Goal: Navigation & Orientation: Find specific page/section

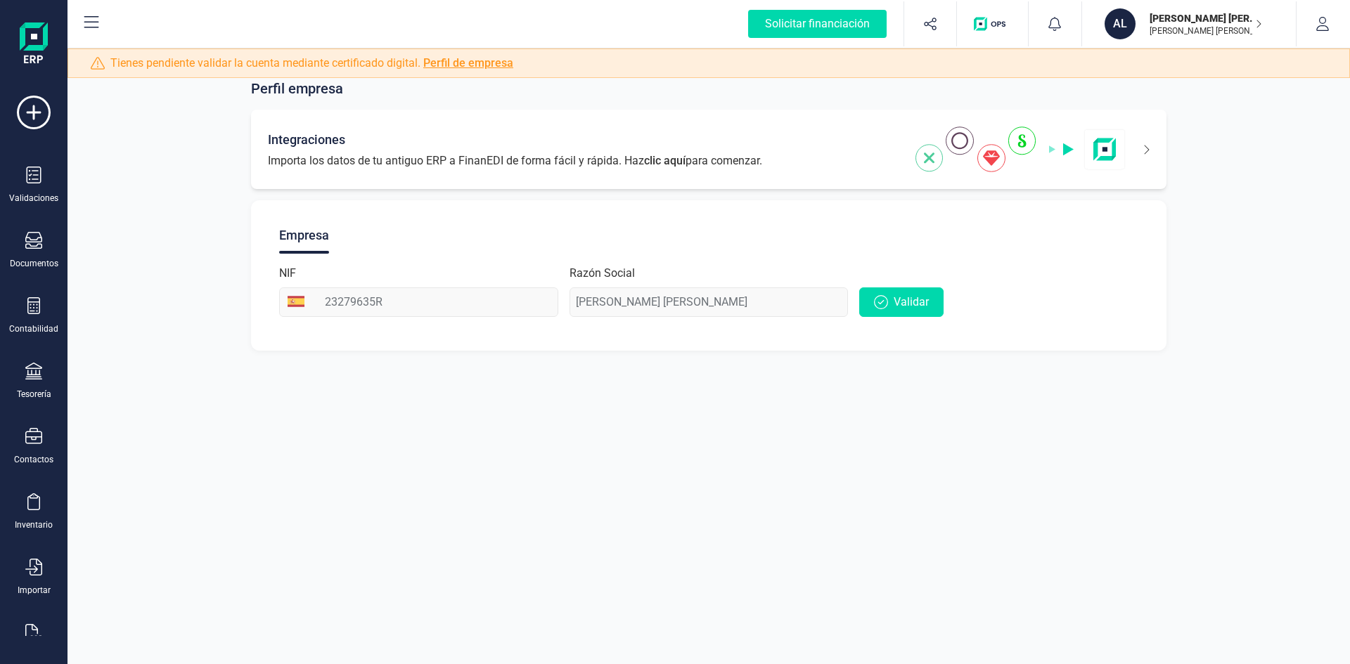
click at [1149, 152] on icon at bounding box center [1137, 149] width 24 height 22
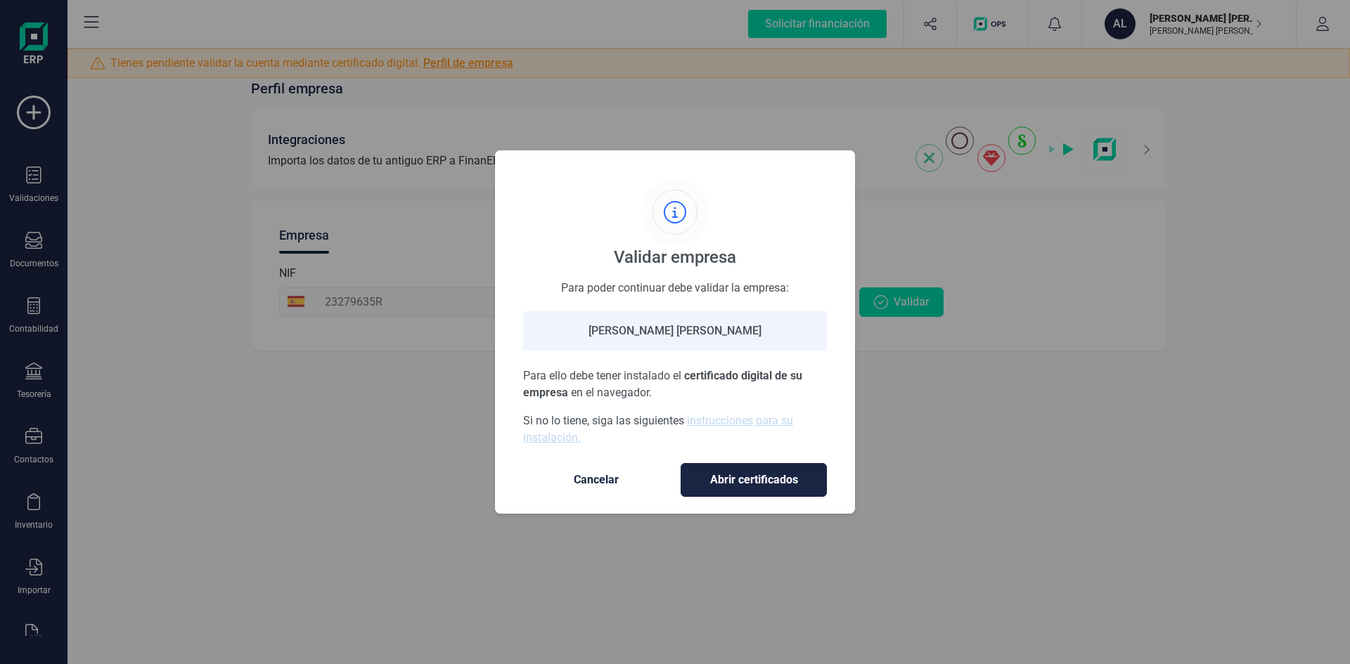
click at [586, 486] on span "Cancelar" at bounding box center [596, 480] width 118 height 17
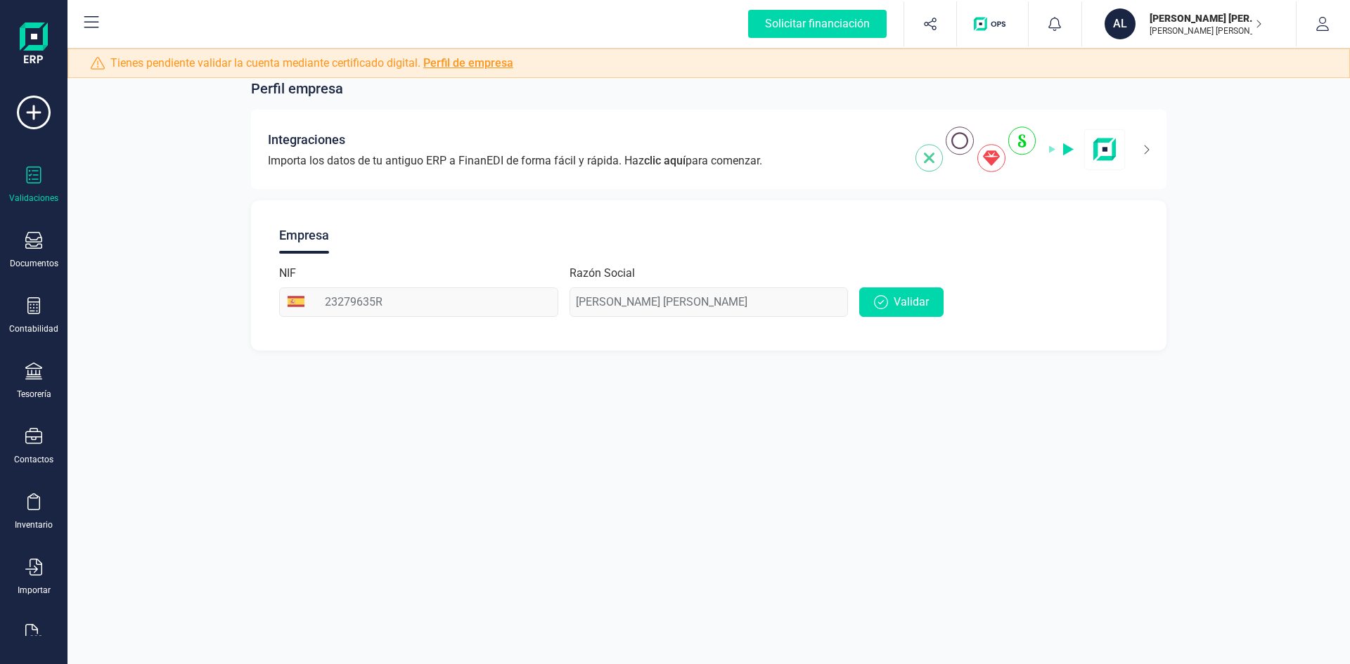
click at [48, 181] on div "Validaciones" at bounding box center [34, 185] width 56 height 37
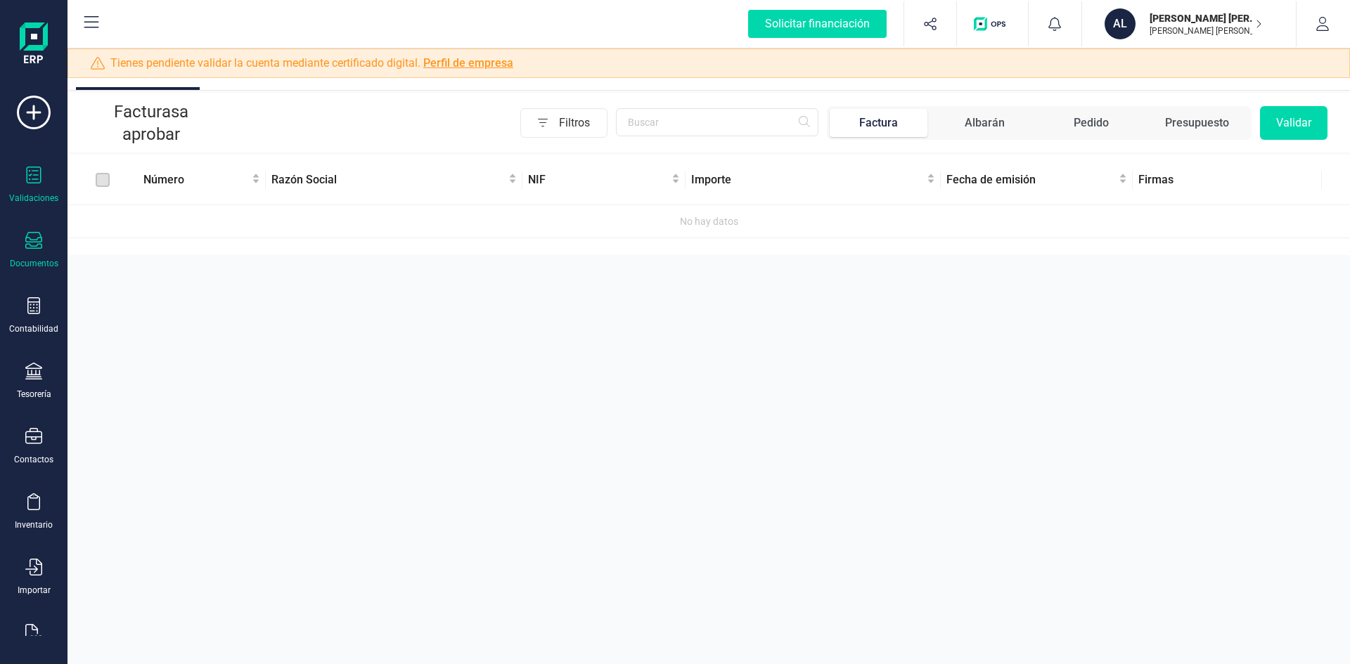
click at [41, 244] on icon at bounding box center [33, 240] width 17 height 17
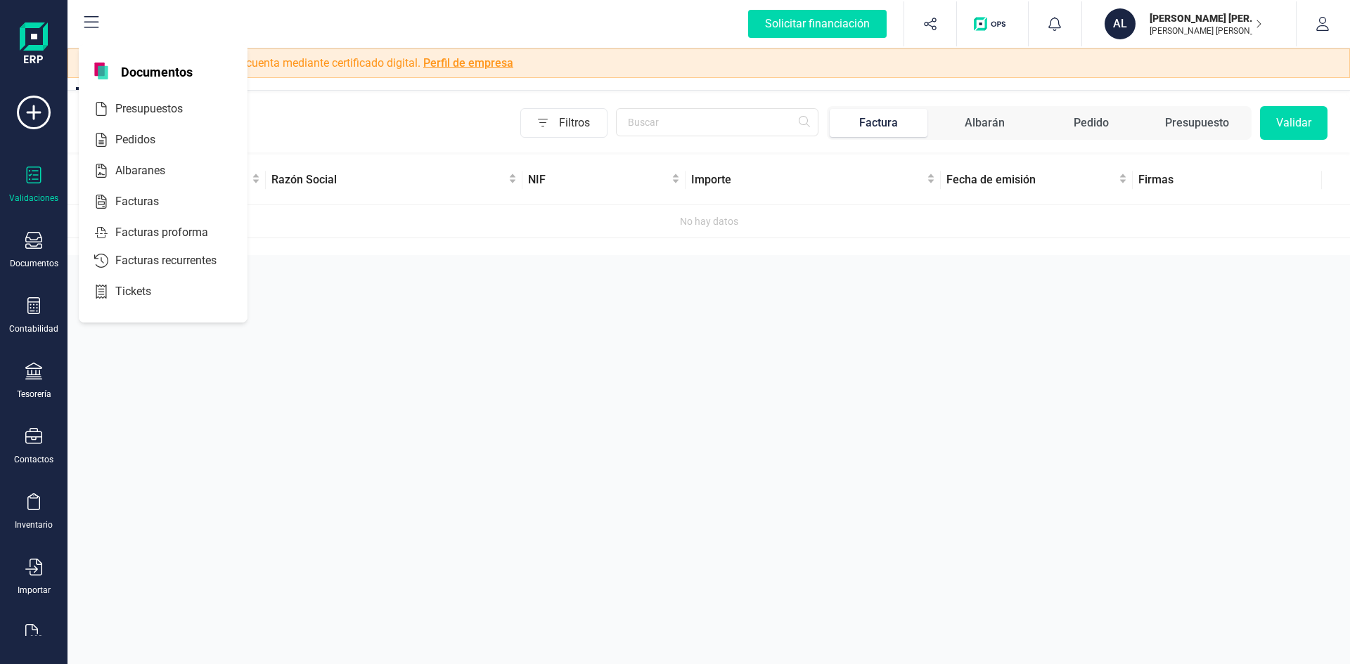
click at [117, 372] on div "Aprobar documentos Facturas a aprobar Filtros Factura Albarán Pedido Presupuest…" at bounding box center [708, 332] width 1282 height 664
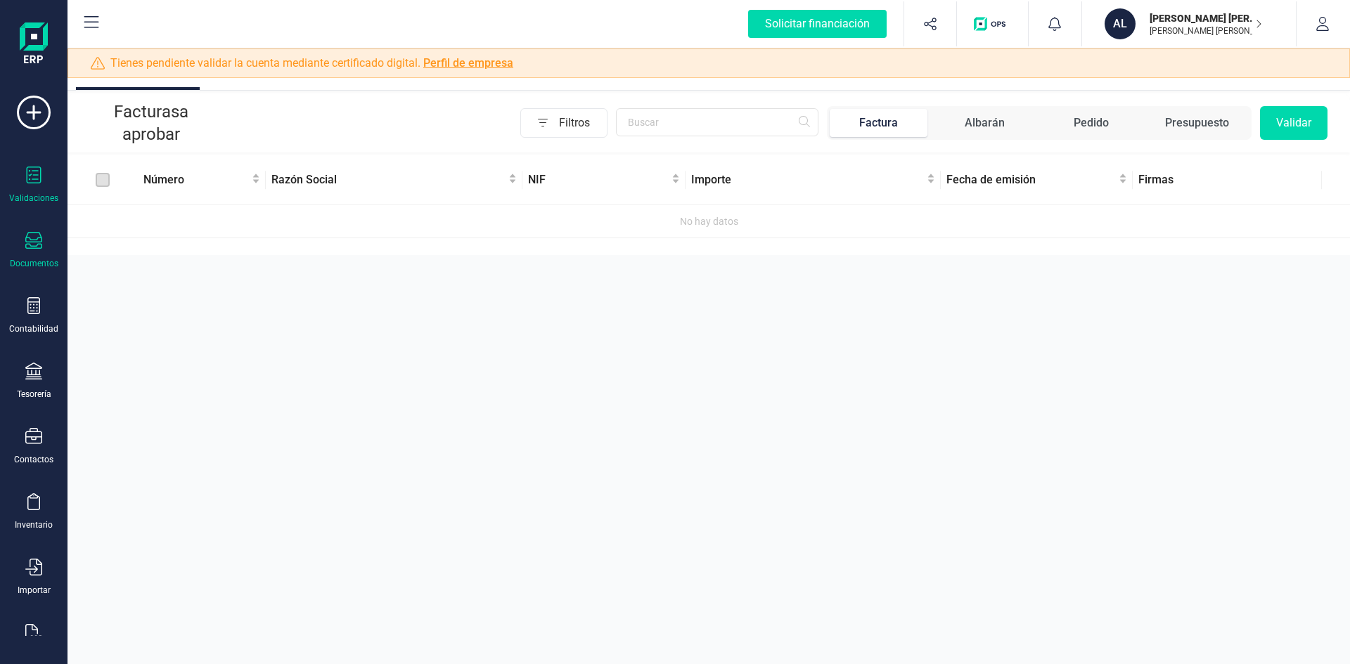
click at [37, 259] on div "Documentos" at bounding box center [34, 263] width 49 height 11
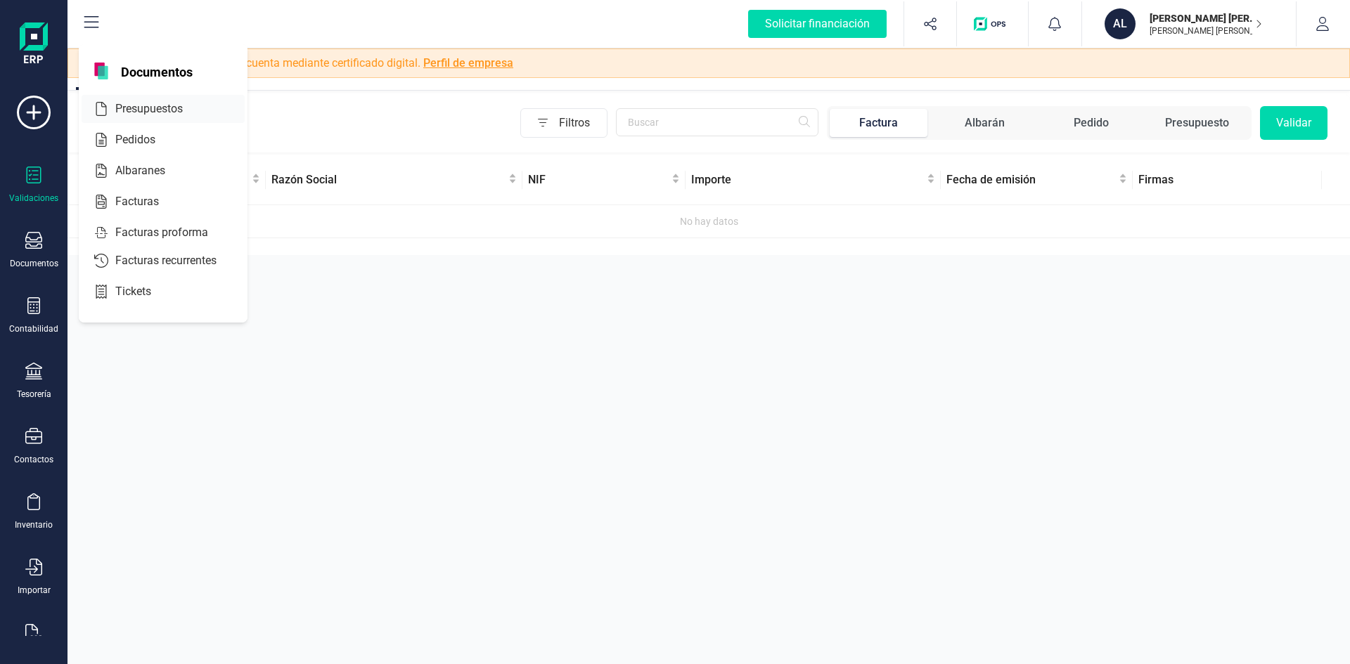
click at [141, 115] on span "Presupuestos" at bounding box center [159, 109] width 98 height 17
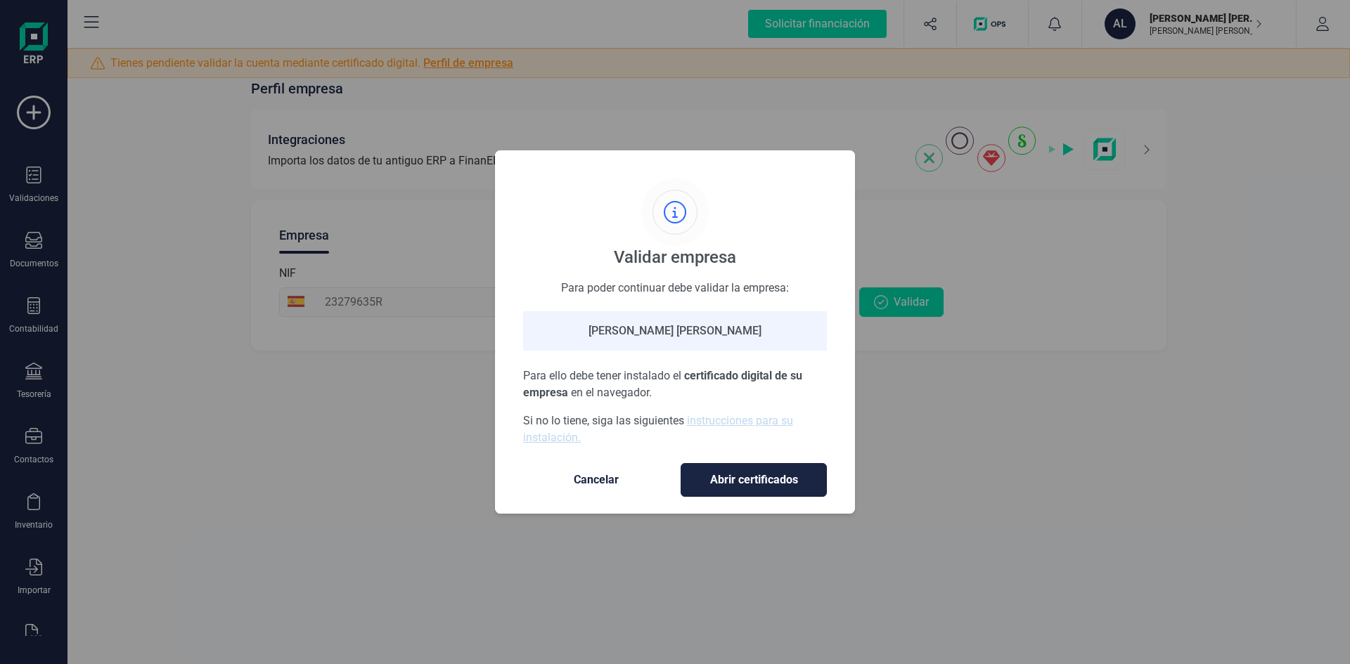
click at [593, 474] on span "Cancelar" at bounding box center [596, 480] width 118 height 17
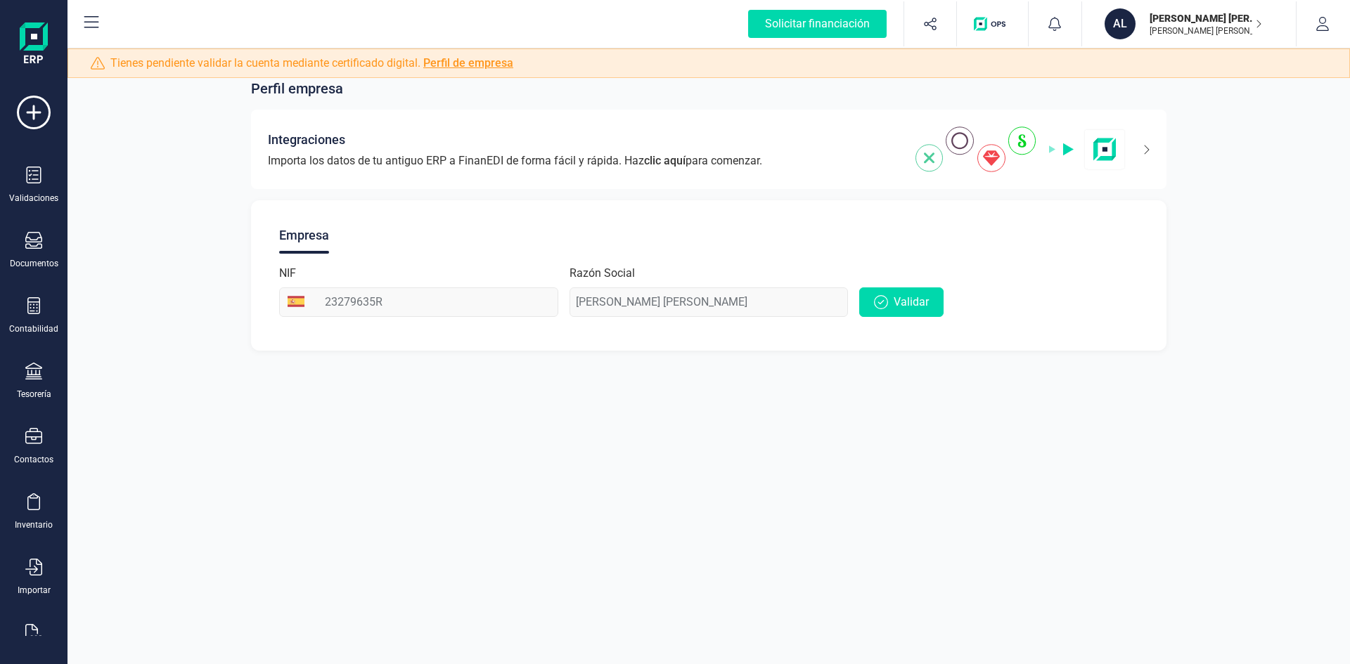
click at [91, 23] on icon at bounding box center [91, 22] width 17 height 17
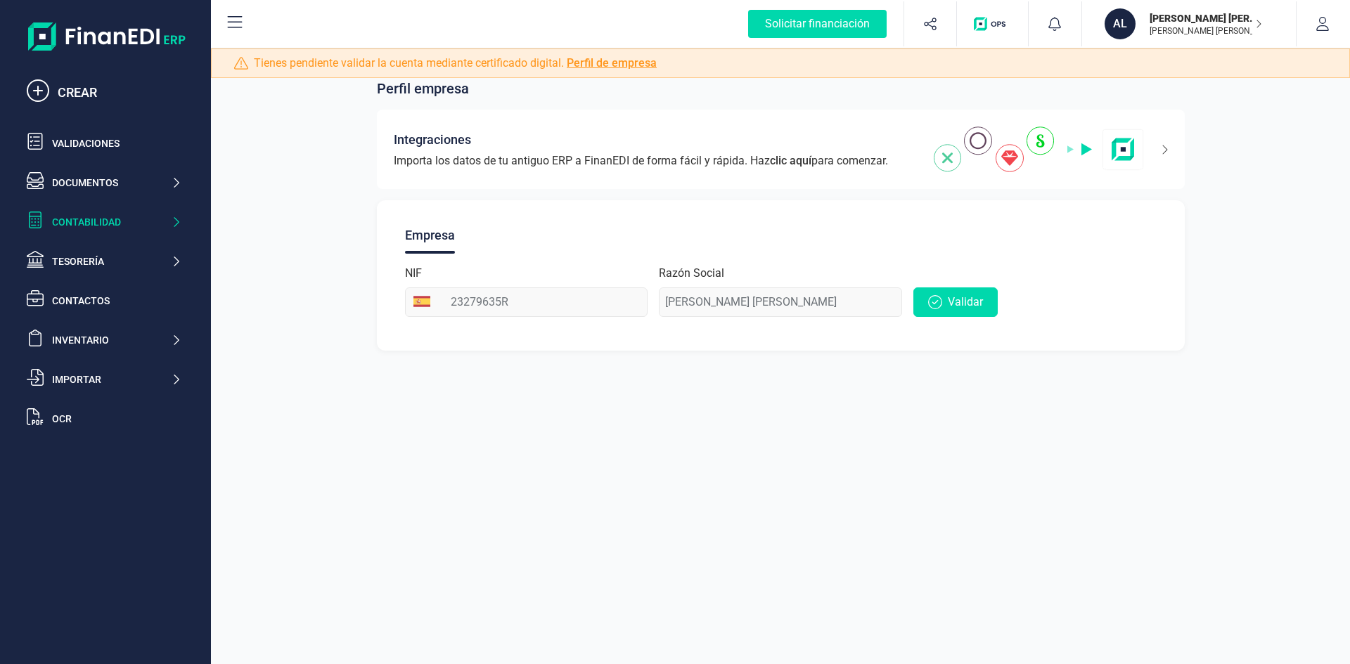
click at [105, 224] on div "Contabilidad" at bounding box center [111, 222] width 119 height 14
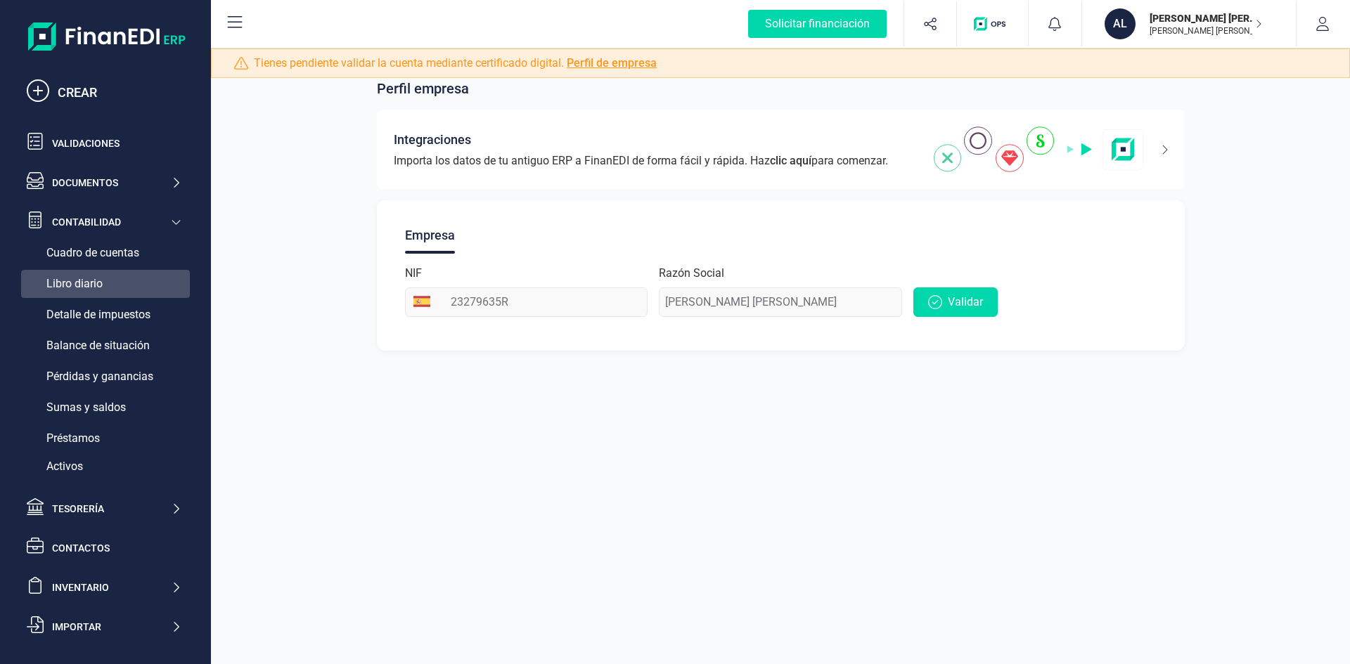
click at [117, 283] on div "Libro diario" at bounding box center [105, 284] width 169 height 28
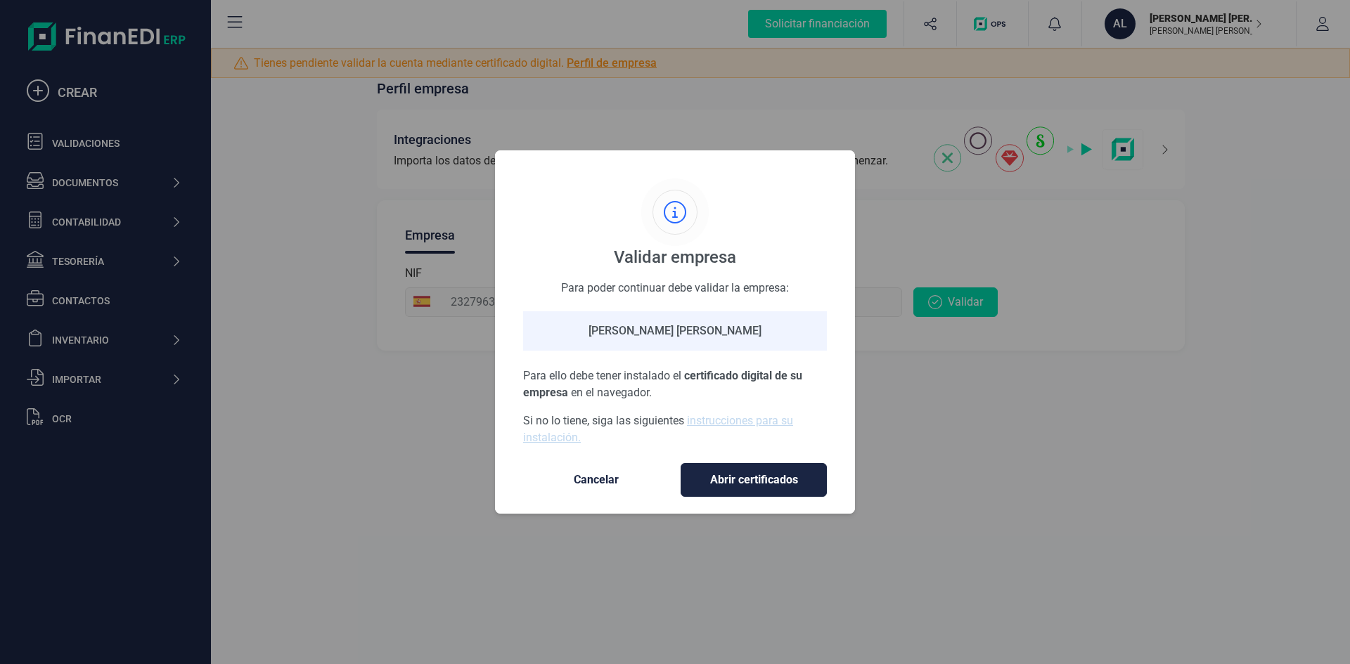
click at [580, 474] on span "Cancelar" at bounding box center [596, 480] width 118 height 17
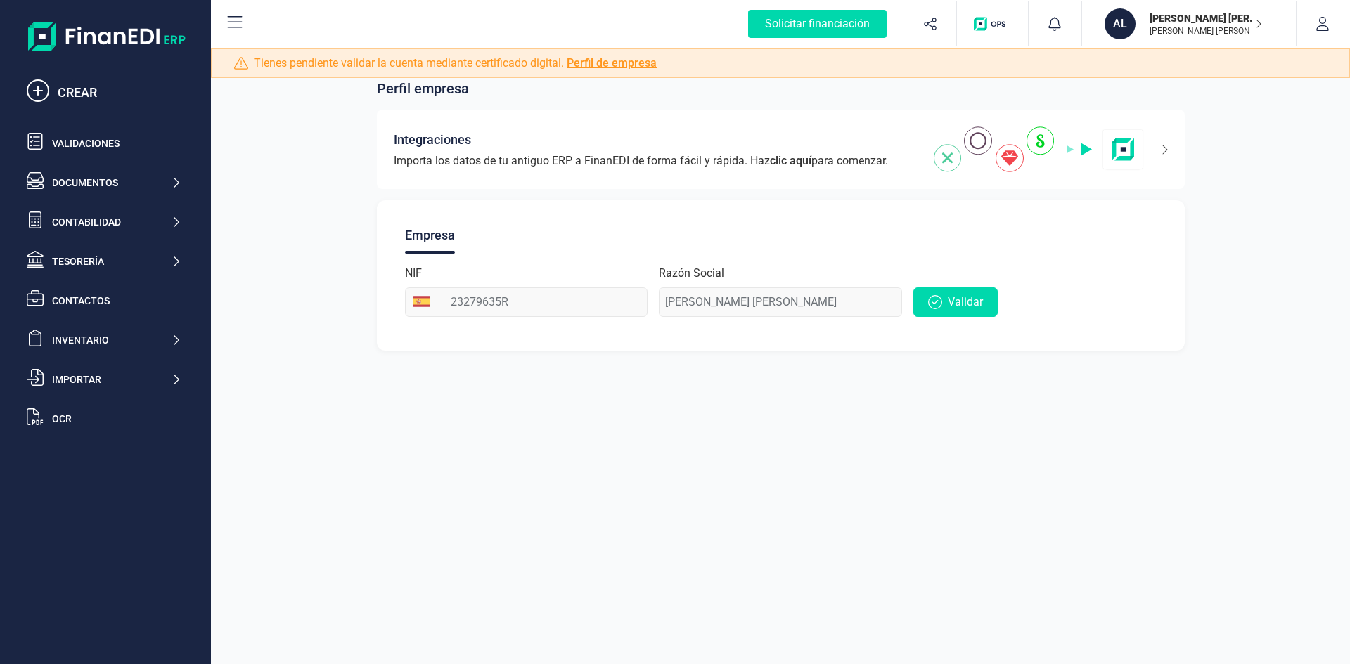
drag, startPoint x: 1156, startPoint y: 365, endPoint x: 1142, endPoint y: 354, distance: 17.6
click at [1154, 365] on div "Perfil empresa Integraciones Importa los datos de tu antiguo ERP a FinanEDI de …" at bounding box center [780, 206] width 1139 height 323
click at [113, 338] on div "Inventario" at bounding box center [111, 340] width 119 height 14
click at [79, 473] on div "Importar" at bounding box center [111, 472] width 119 height 14
click at [95, 254] on div "Tesorería" at bounding box center [104, 261] width 166 height 28
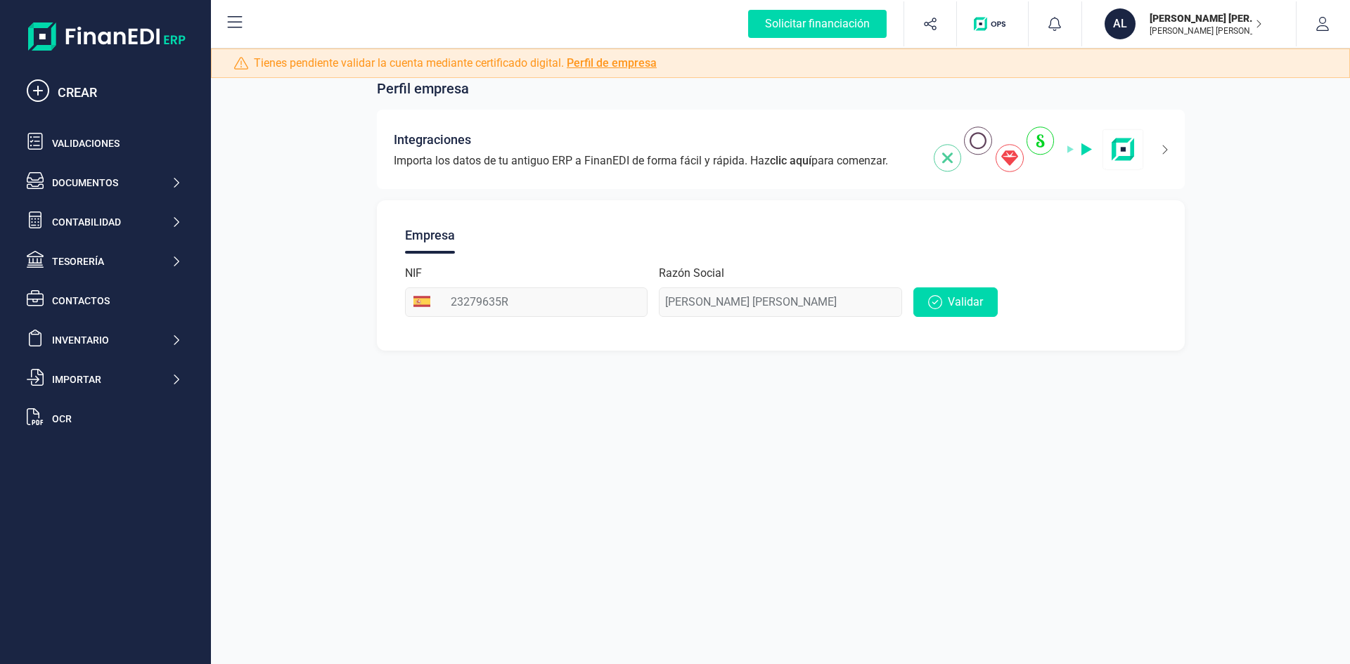
click at [981, 383] on div "Perfil empresa Integraciones Importa los datos de tu antiguo ERP a FinanEDI de …" at bounding box center [780, 332] width 1139 height 664
click at [1325, 23] on icon "button" at bounding box center [1322, 24] width 14 height 14
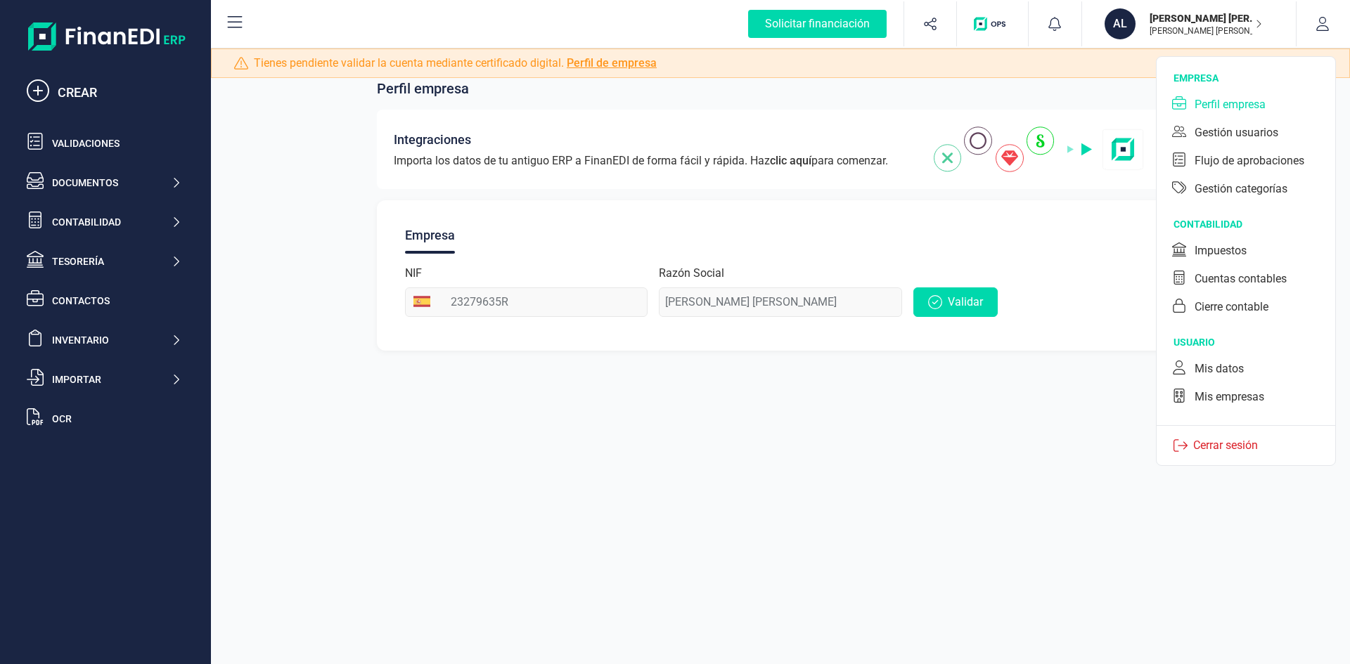
click at [1214, 25] on p "[PERSON_NAME] [PERSON_NAME]" at bounding box center [1205, 30] width 112 height 11
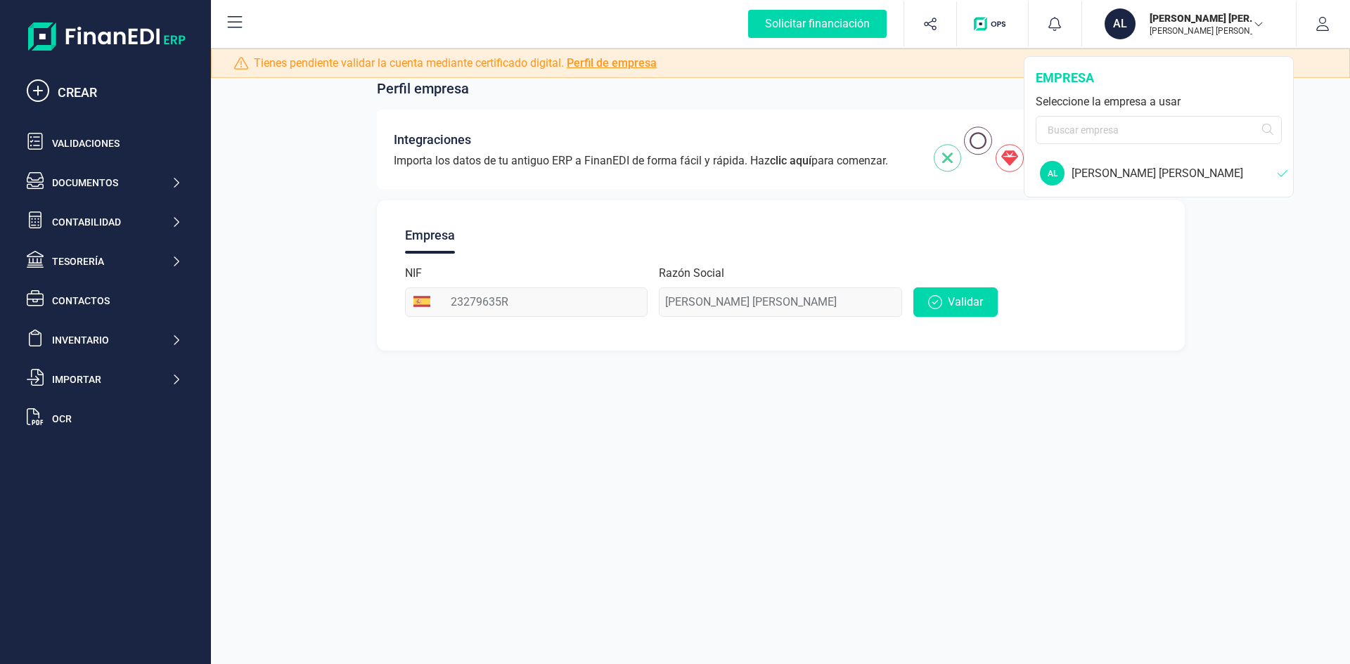
click at [831, 414] on div "Perfil empresa Integraciones Importa los datos de tu antiguo ERP a FinanEDI de …" at bounding box center [780, 332] width 1139 height 664
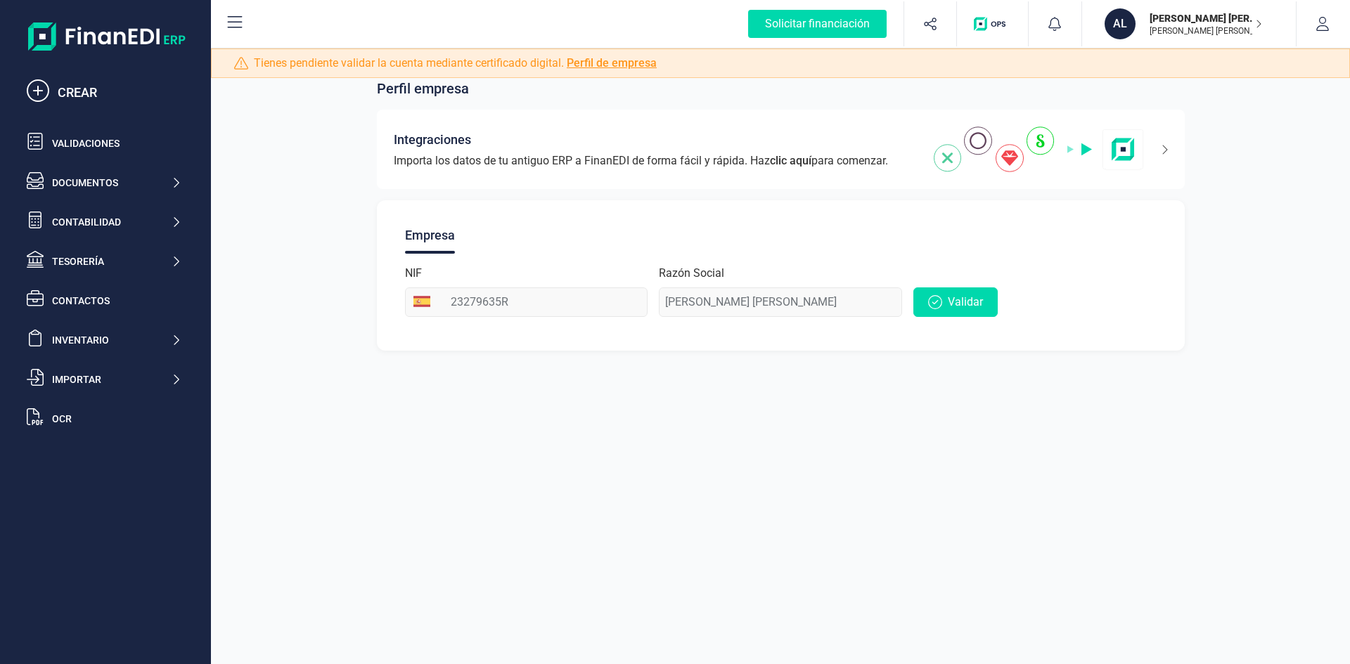
click at [67, 30] on img at bounding box center [106, 36] width 157 height 28
click at [153, 39] on img at bounding box center [106, 36] width 157 height 28
click at [482, 522] on div "Perfil empresa Integraciones Importa los datos de tu antiguo ERP a FinanEDI de …" at bounding box center [780, 332] width 1139 height 664
click at [1274, 20] on button "AL [PERSON_NAME] [PERSON_NAME] [PERSON_NAME]" at bounding box center [1189, 23] width 180 height 45
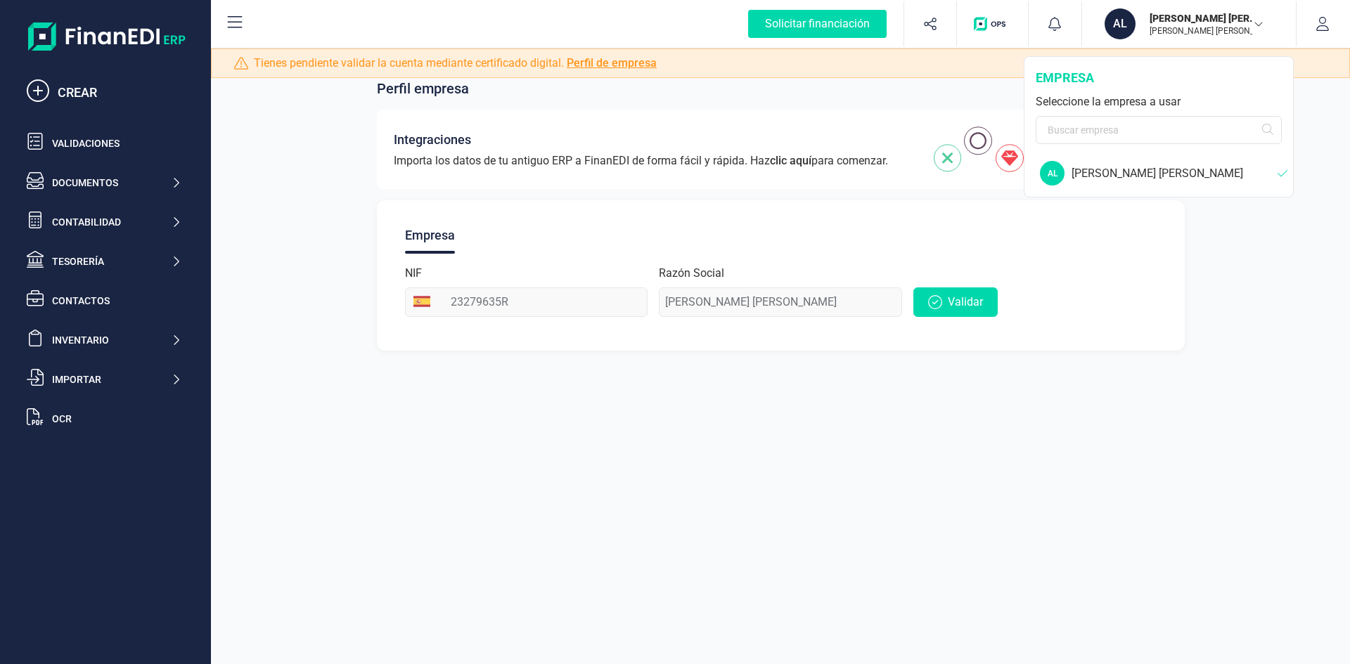
click at [1156, 175] on div "[PERSON_NAME] [PERSON_NAME]" at bounding box center [1174, 173] width 206 height 17
click at [1137, 134] on input "text" at bounding box center [1158, 130] width 246 height 28
click at [708, 446] on div "Perfil empresa Integraciones Importa los datos de tu antiguo ERP a FinanEDI de …" at bounding box center [780, 332] width 1139 height 664
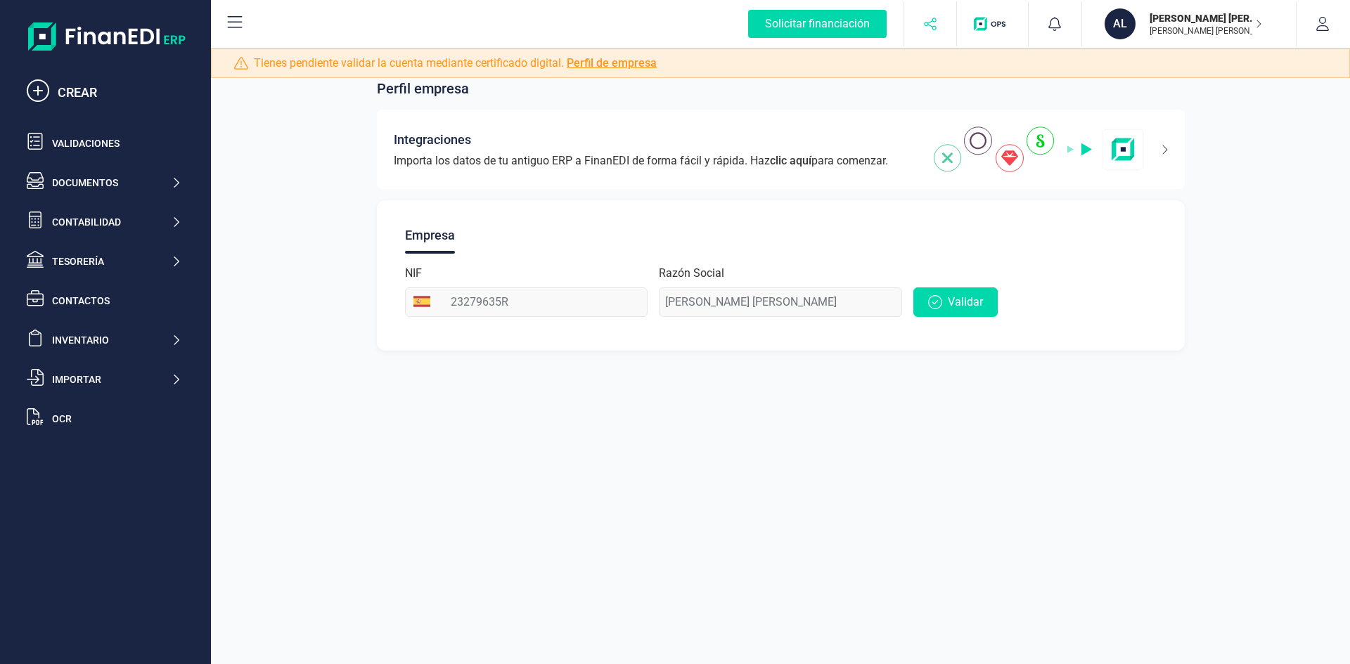
click at [938, 27] on button "button" at bounding box center [930, 23] width 53 height 45
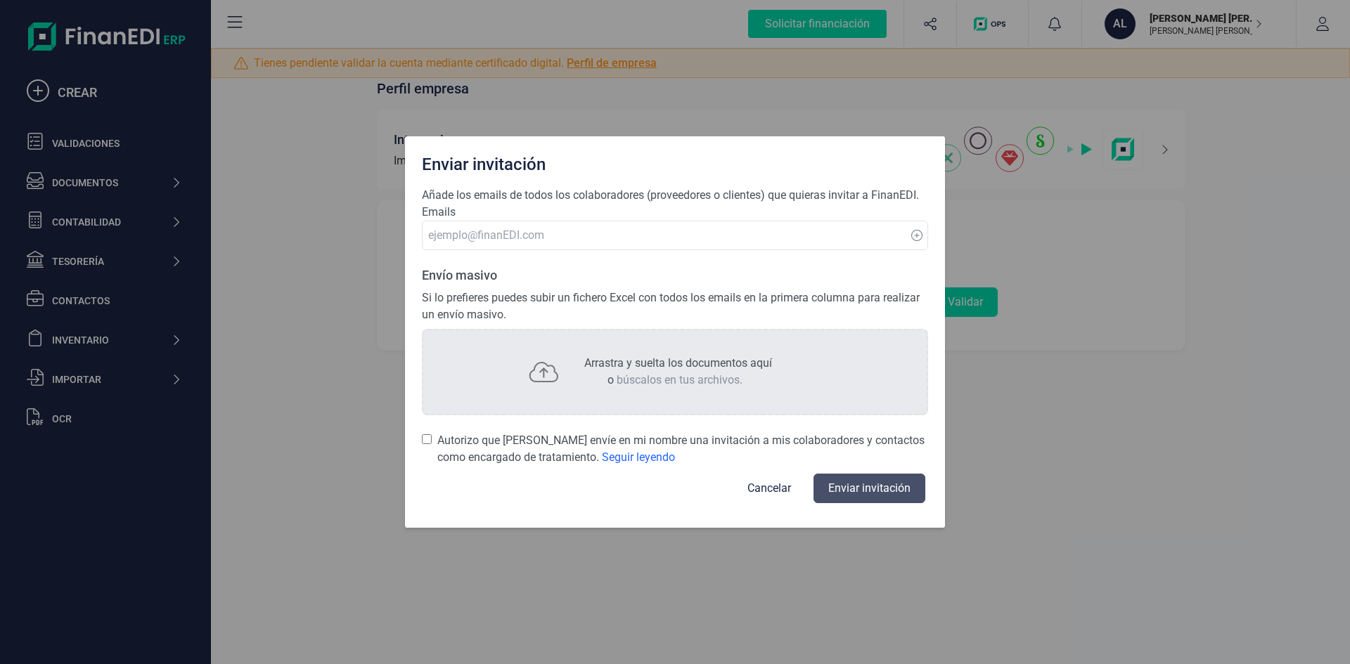
click at [776, 486] on button "Cancelar" at bounding box center [768, 489] width 77 height 34
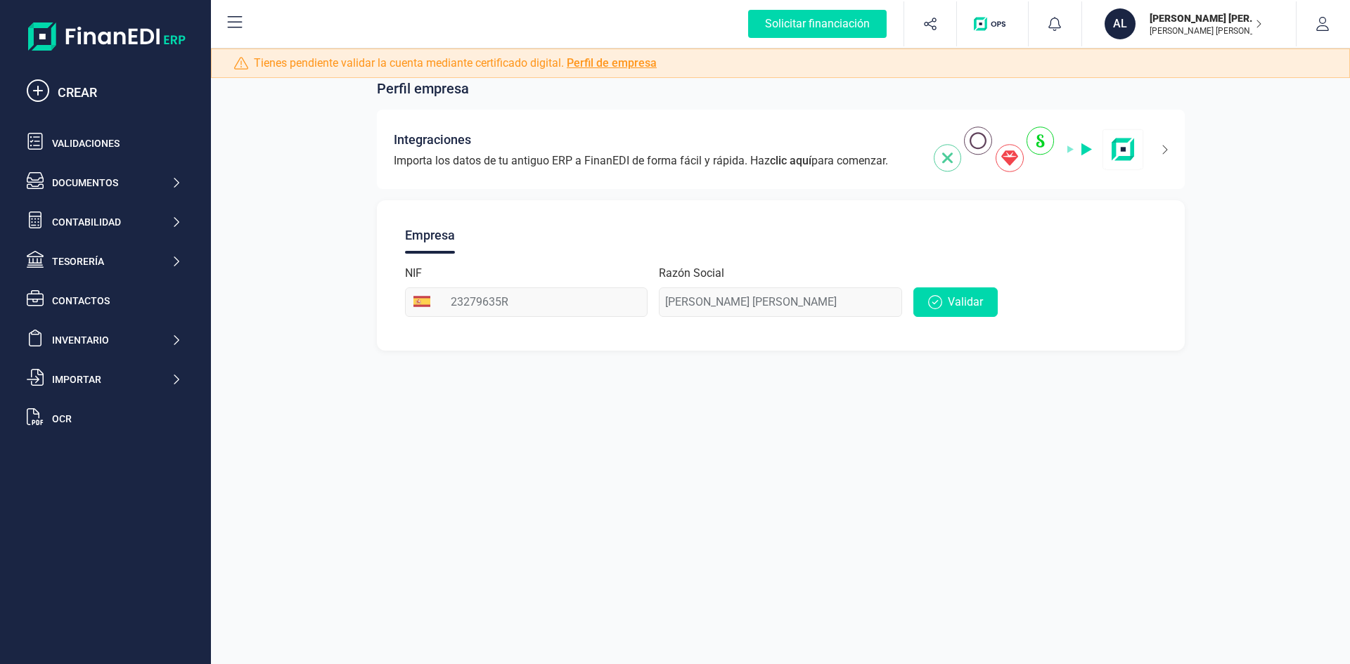
click at [229, 19] on icon at bounding box center [234, 22] width 17 height 17
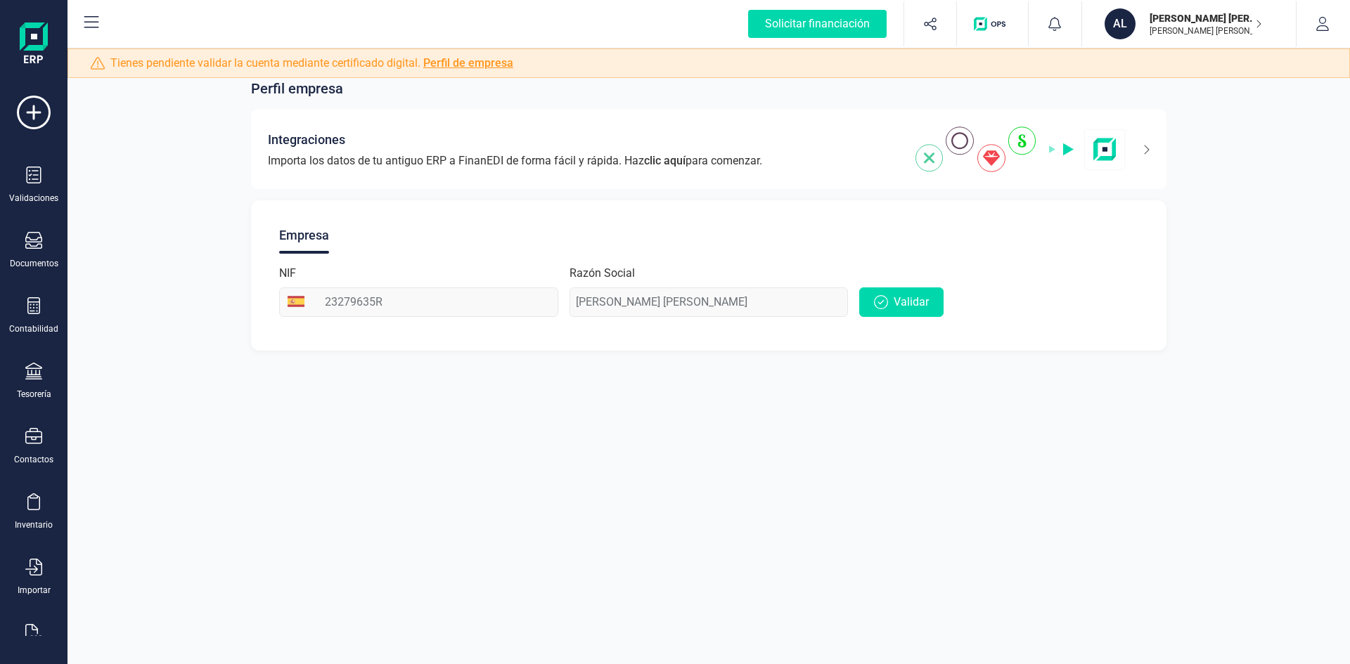
click at [95, 14] on icon at bounding box center [91, 22] width 17 height 17
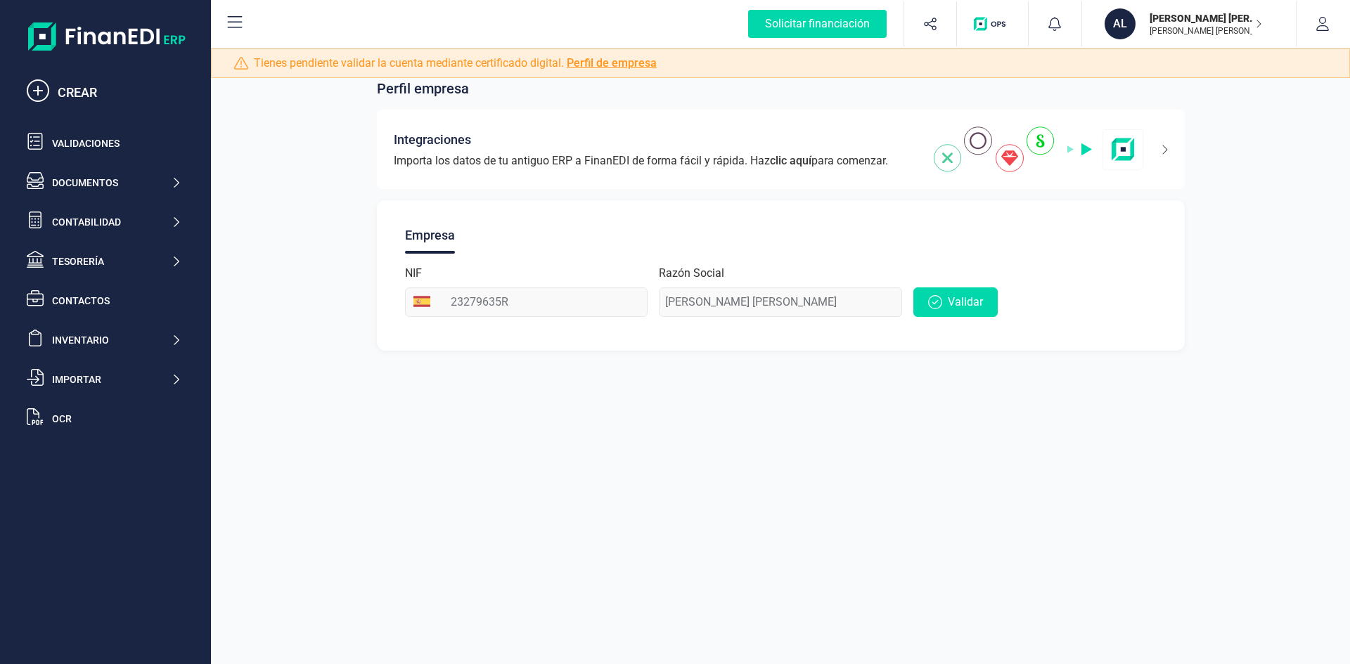
drag, startPoint x: 446, startPoint y: 486, endPoint x: 429, endPoint y: 469, distance: 24.4
click at [445, 486] on div "Perfil empresa Integraciones Importa los datos de tu antiguo ERP a FinanEDI de …" at bounding box center [780, 332] width 1139 height 664
click at [635, 557] on div "Perfil empresa Integraciones Importa los datos de tu antiguo ERP a FinanEDI de …" at bounding box center [780, 332] width 1139 height 664
click at [1255, 20] on icon "button" at bounding box center [1258, 23] width 7 height 11
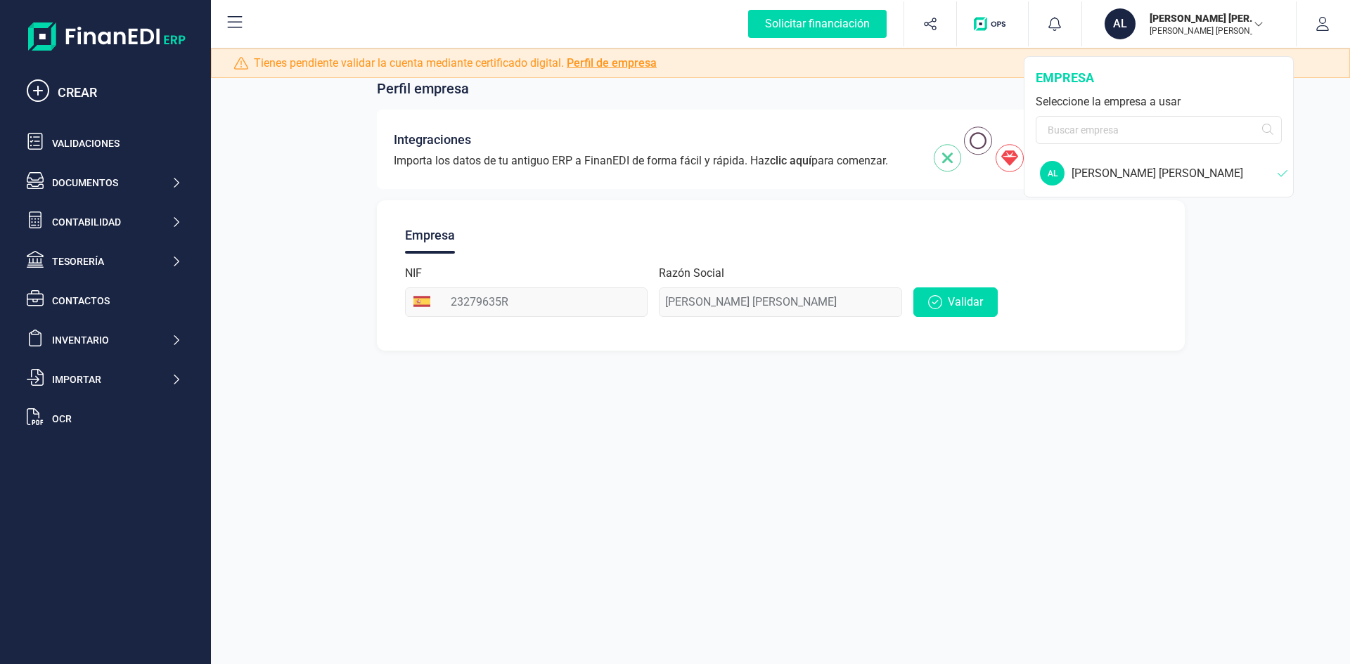
click at [1233, 22] on p "[PERSON_NAME] [PERSON_NAME]" at bounding box center [1205, 18] width 112 height 14
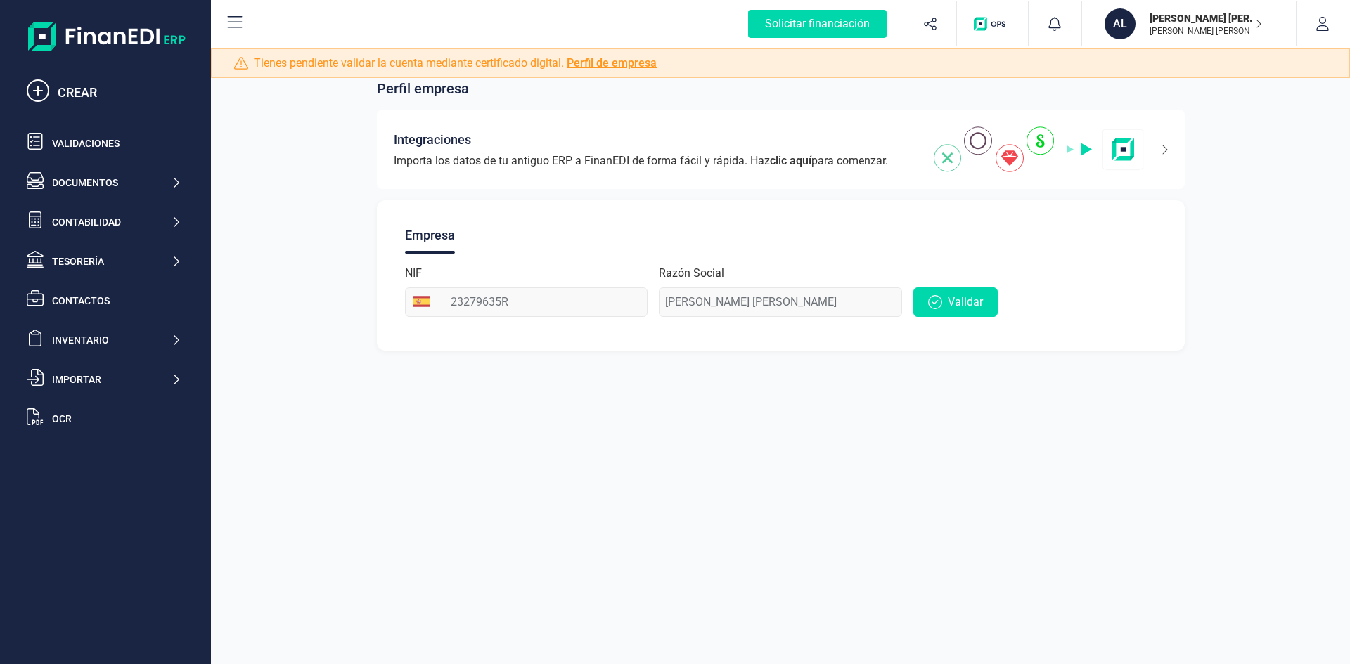
click at [1233, 22] on p "[PERSON_NAME] [PERSON_NAME]" at bounding box center [1205, 18] width 112 height 14
click at [1339, 16] on button "button" at bounding box center [1322, 23] width 53 height 45
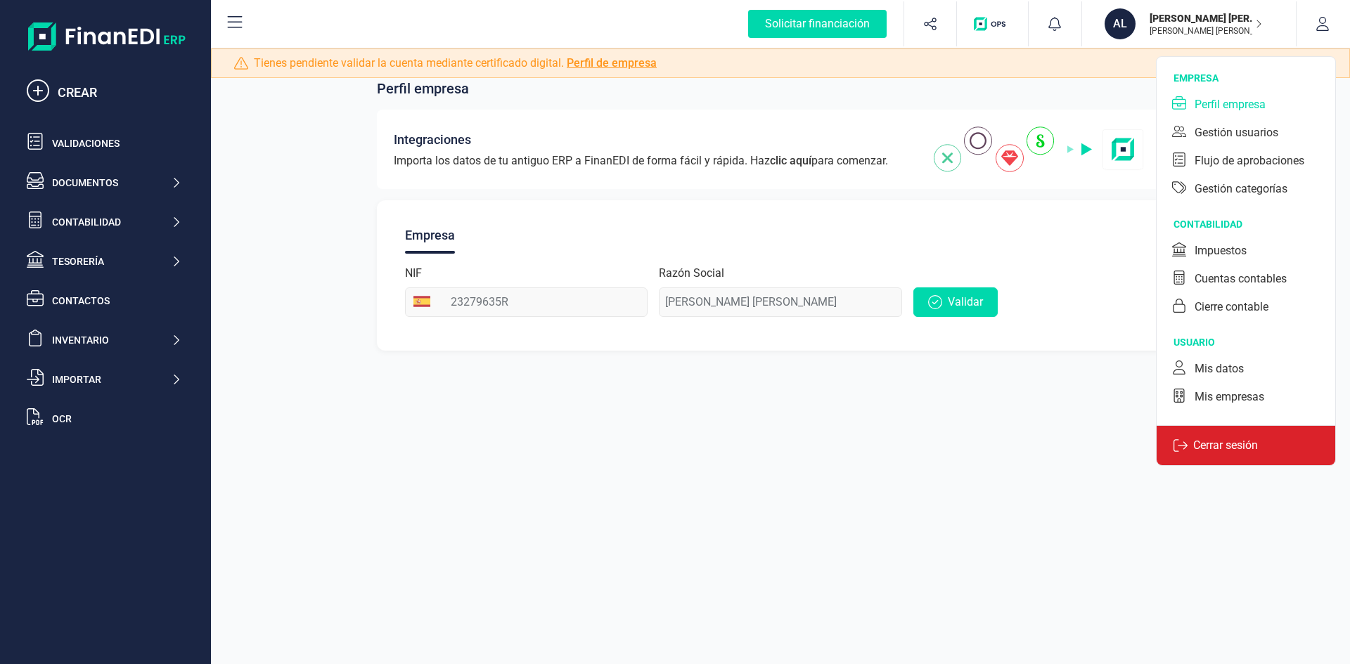
click at [1222, 455] on div "Cerrar sesión" at bounding box center [1245, 445] width 179 height 40
